Goal: Task Accomplishment & Management: Use online tool/utility

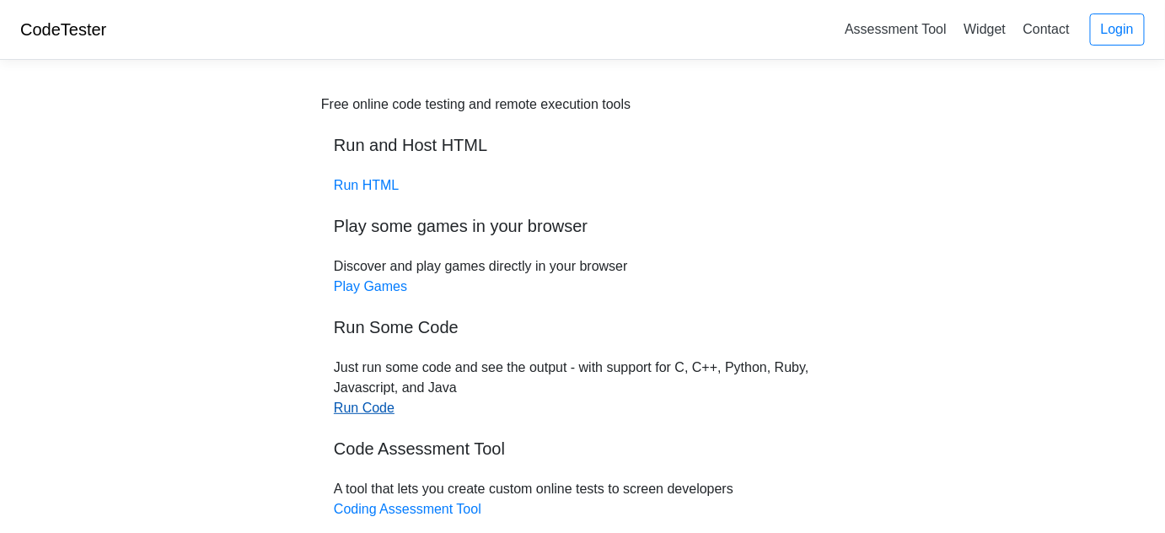
click at [372, 411] on link "Run Code" at bounding box center [364, 408] width 61 height 14
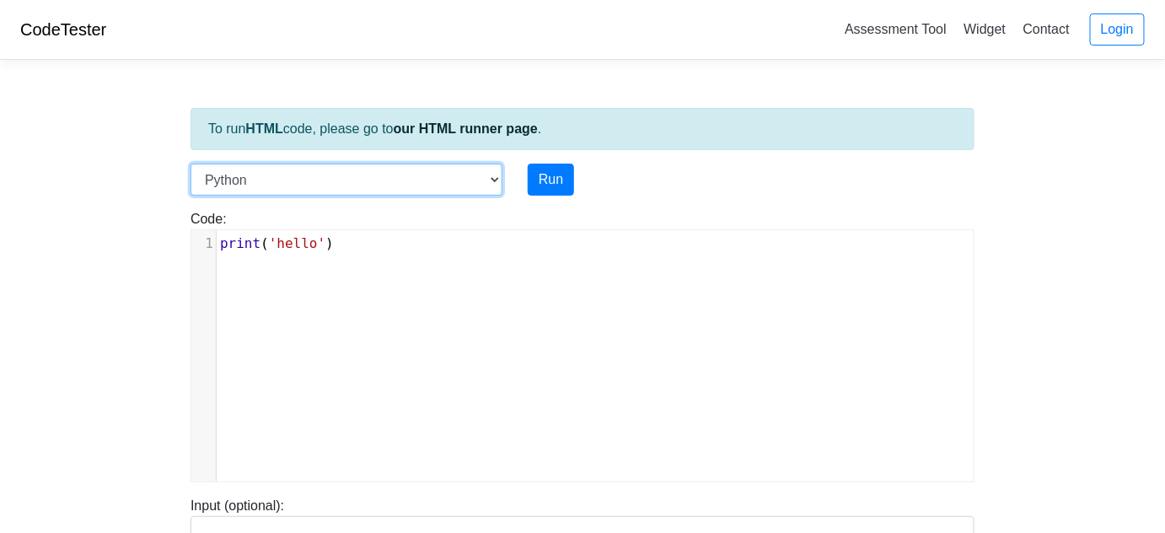
click at [492, 177] on select "C C++ Go Java Javascript Python Ruby" at bounding box center [347, 180] width 312 height 32
select select "c"
click at [191, 164] on select "C C++ Go Java Javascript Python Ruby" at bounding box center [347, 180] width 312 height 32
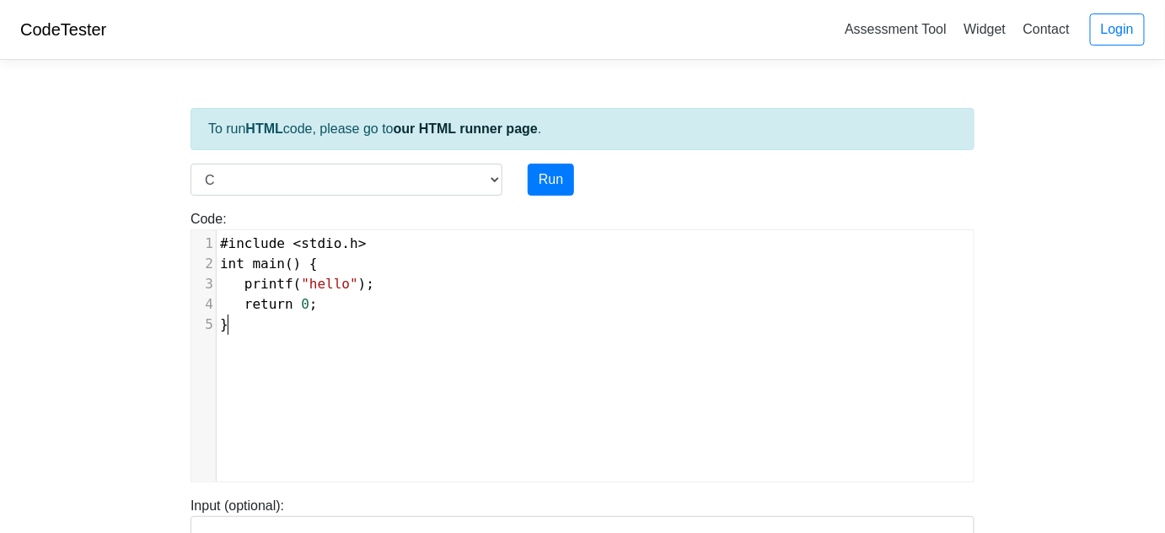
scroll to position [7, 0]
type textarea "#include <stdio.h> int main() { printf("hello"); return 0; }"
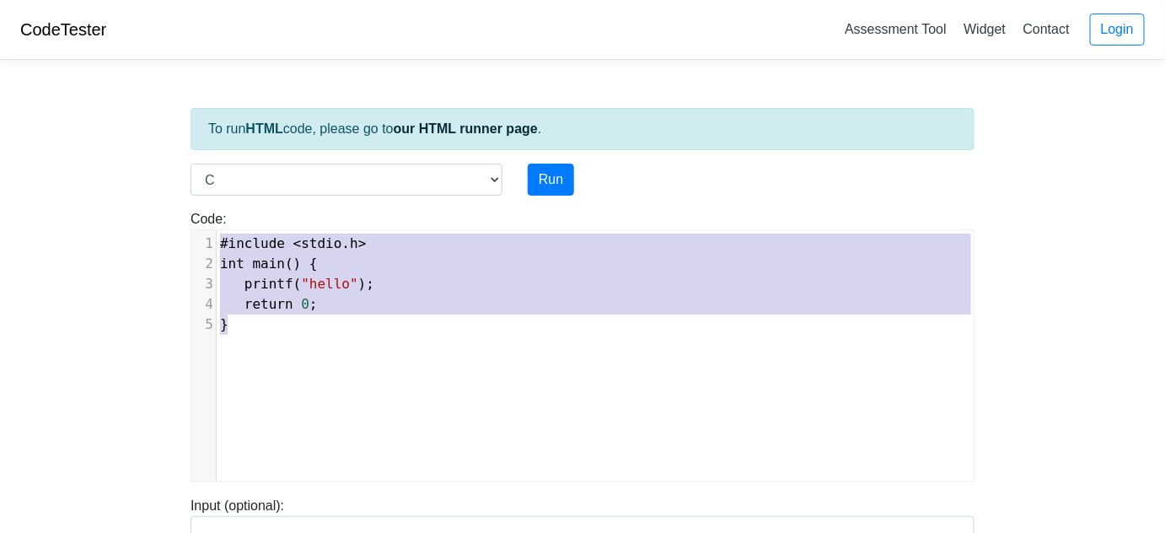
drag, startPoint x: 229, startPoint y: 323, endPoint x: 175, endPoint y: 197, distance: 137.1
click at [175, 197] on body "CodeTester Assessment Tool Widget Contact Login To run HTML code, please go to …" at bounding box center [582, 450] width 1165 height 900
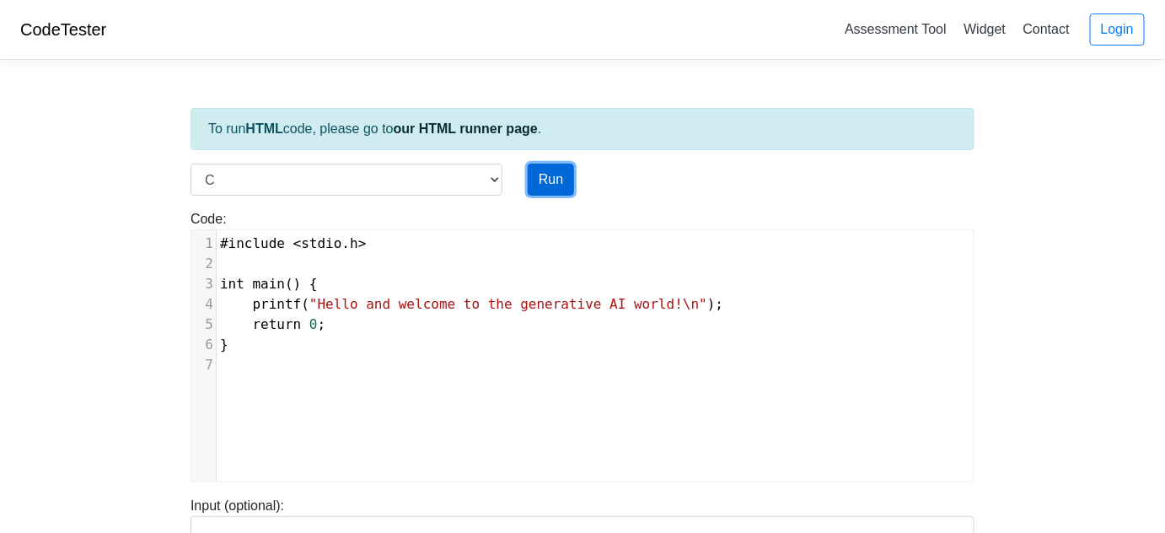
click at [553, 180] on button "Run" at bounding box center [551, 180] width 46 height 32
type input "https://codetester.io/runner?s=dYWNLVZYX5"
type textarea "Stdout: Hello and welcome to the generative AI world!"
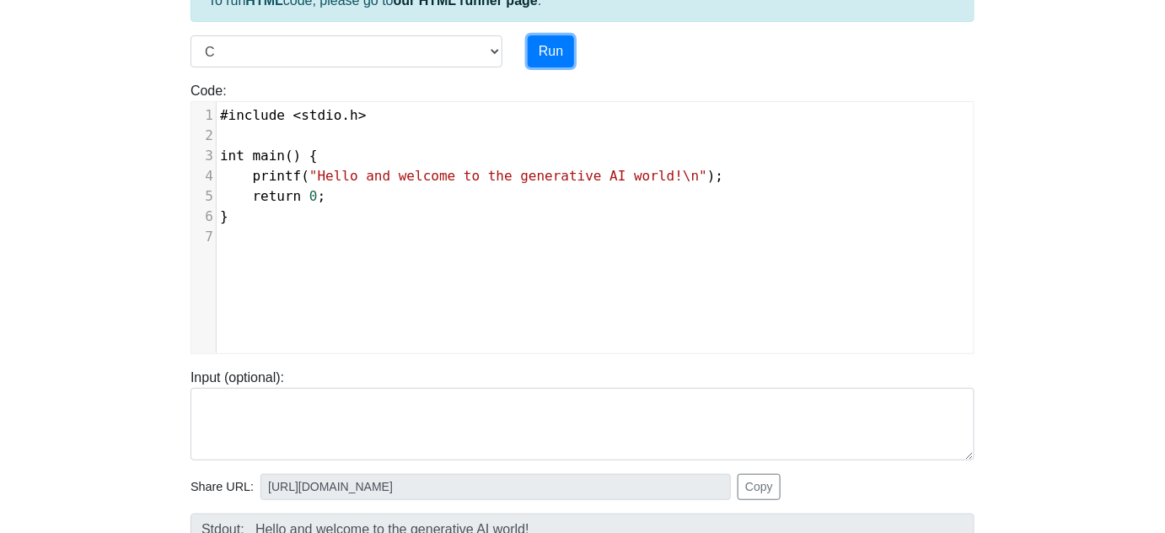
scroll to position [153, 0]
